Goal: Obtain resource: Download file/media

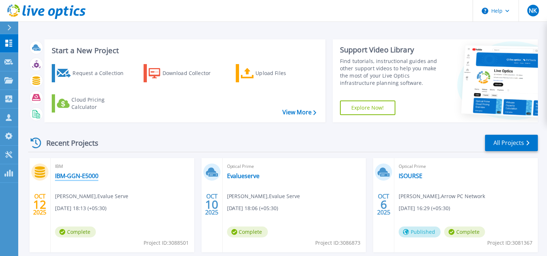
click at [76, 174] on link "IBM-GGN-E5000" at bounding box center [76, 175] width 43 height 7
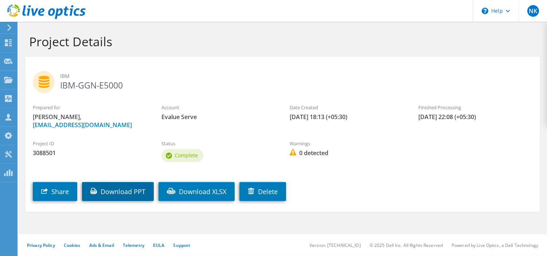
click at [118, 191] on link "Download PPT" at bounding box center [118, 191] width 72 height 19
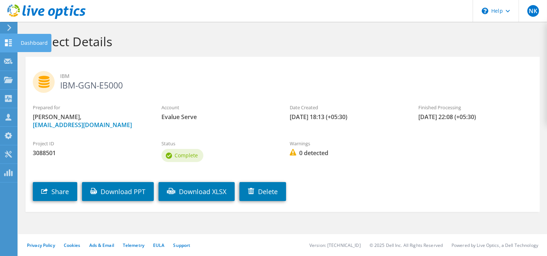
click at [9, 47] on div at bounding box center [8, 44] width 9 height 8
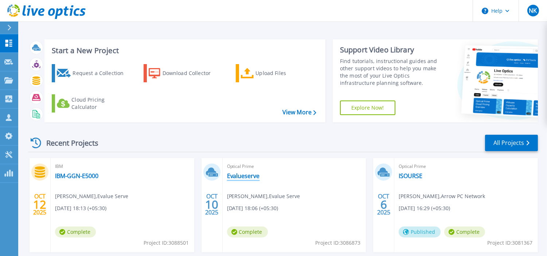
click at [254, 175] on link "Evalueserve" at bounding box center [243, 175] width 33 height 7
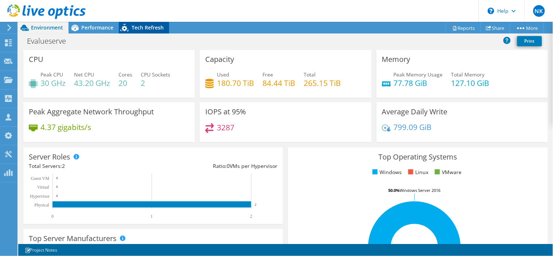
click at [139, 27] on span "Tech Refresh" at bounding box center [148, 27] width 32 height 7
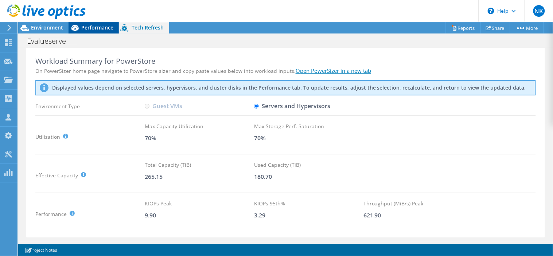
click at [99, 25] on span "Performance" at bounding box center [97, 27] width 32 height 7
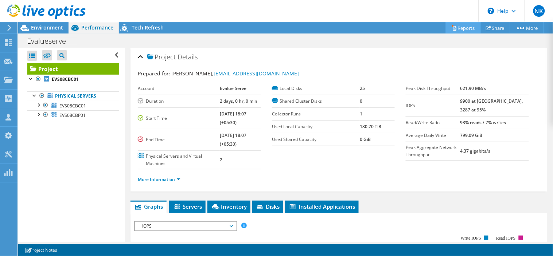
click at [453, 30] on icon at bounding box center [454, 27] width 5 height 5
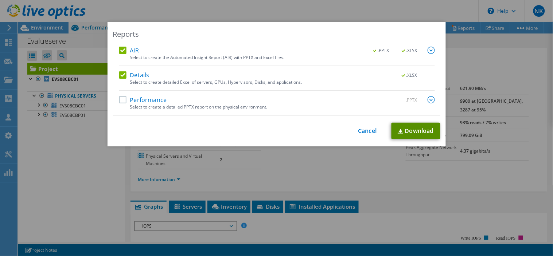
click at [424, 130] on link "Download" at bounding box center [415, 131] width 49 height 16
click at [373, 132] on link "Cancel" at bounding box center [367, 131] width 19 height 7
